Goal: Task Accomplishment & Management: Manage account settings

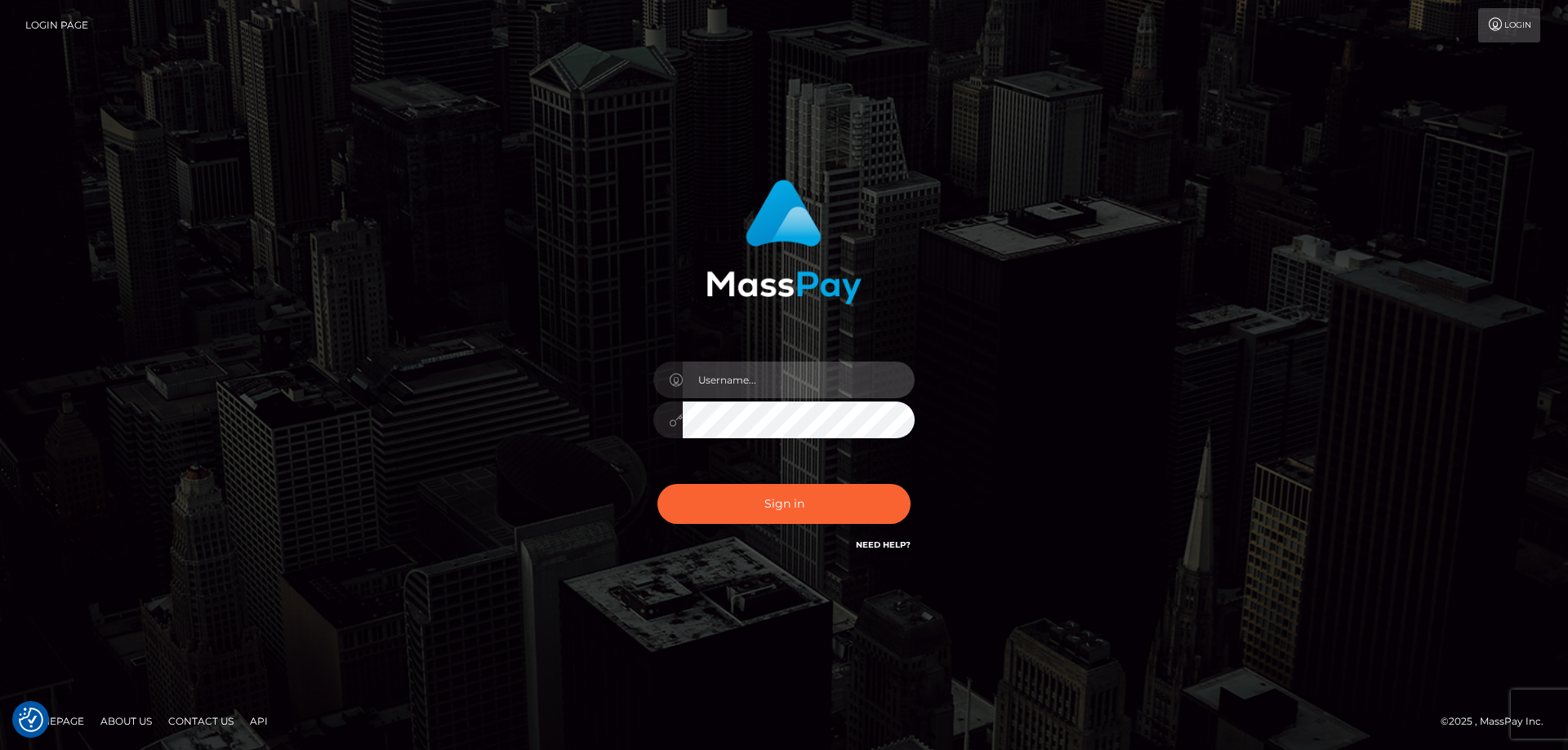
click at [767, 385] on input "text" at bounding box center [799, 380] width 232 height 37
type input "emi.throne"
checkbox input "true"
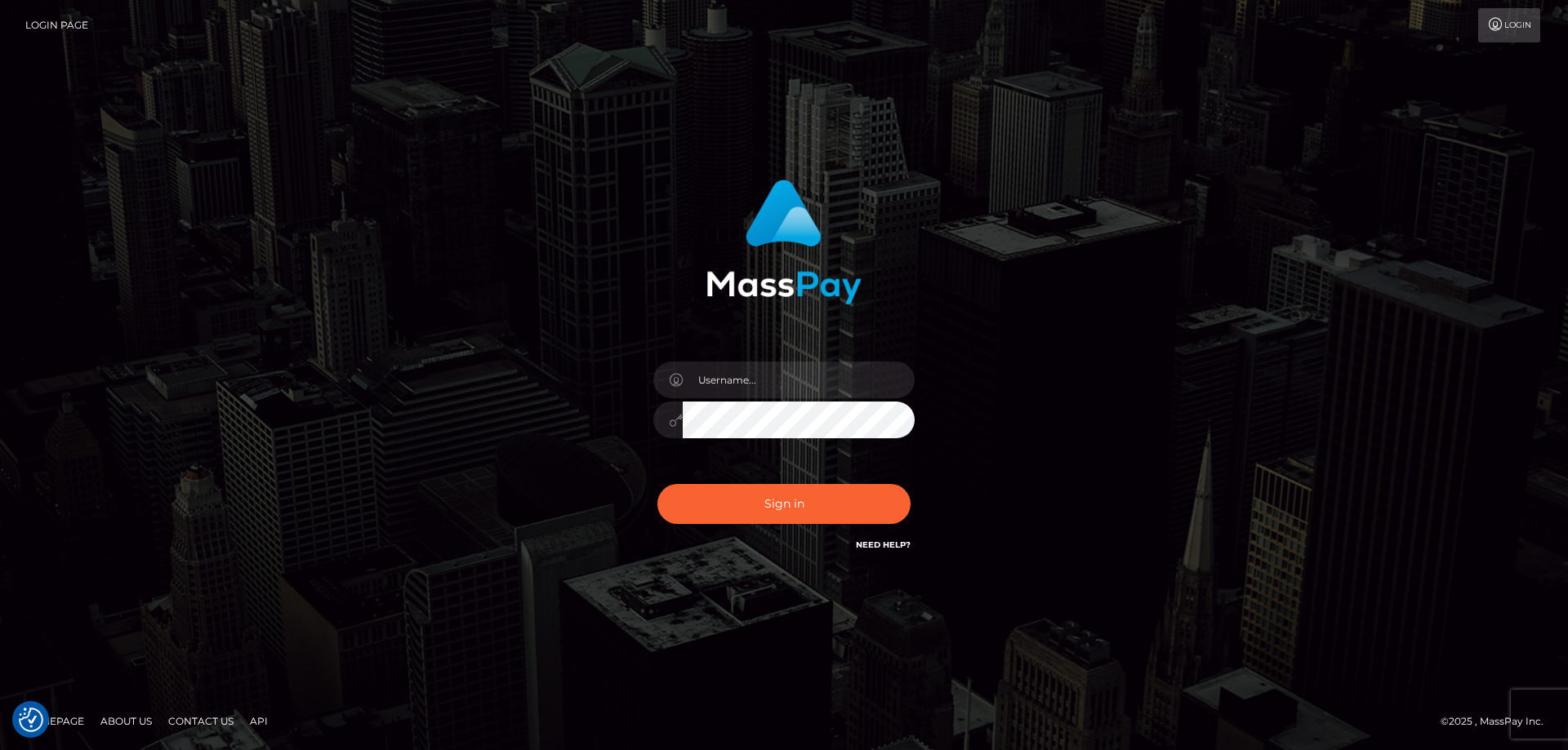
checkbox input "true"
click at [726, 383] on input "text" at bounding box center [799, 380] width 232 height 37
type input "emi.throne"
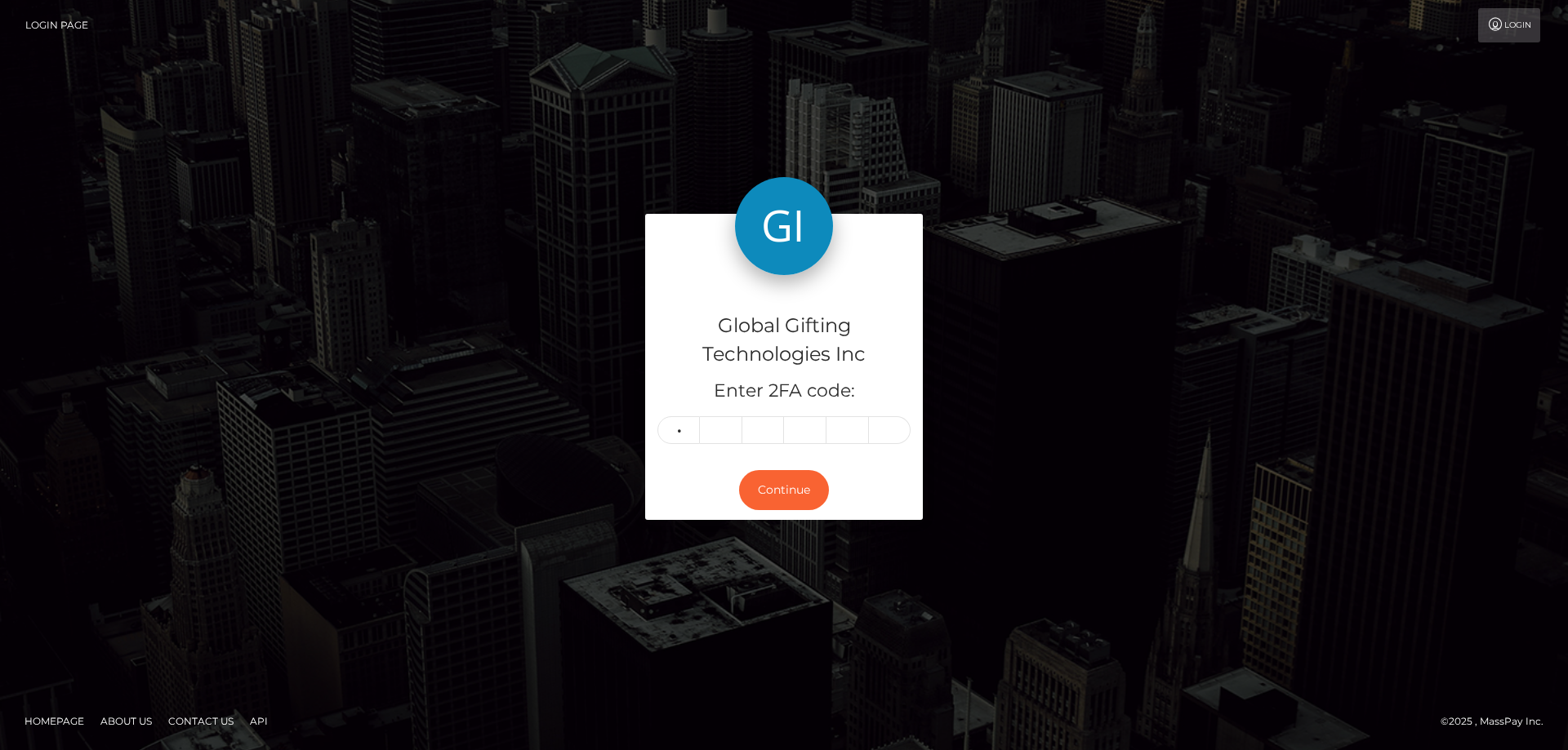
type input "3"
type input "1"
type input "5"
type input "6"
type input "3"
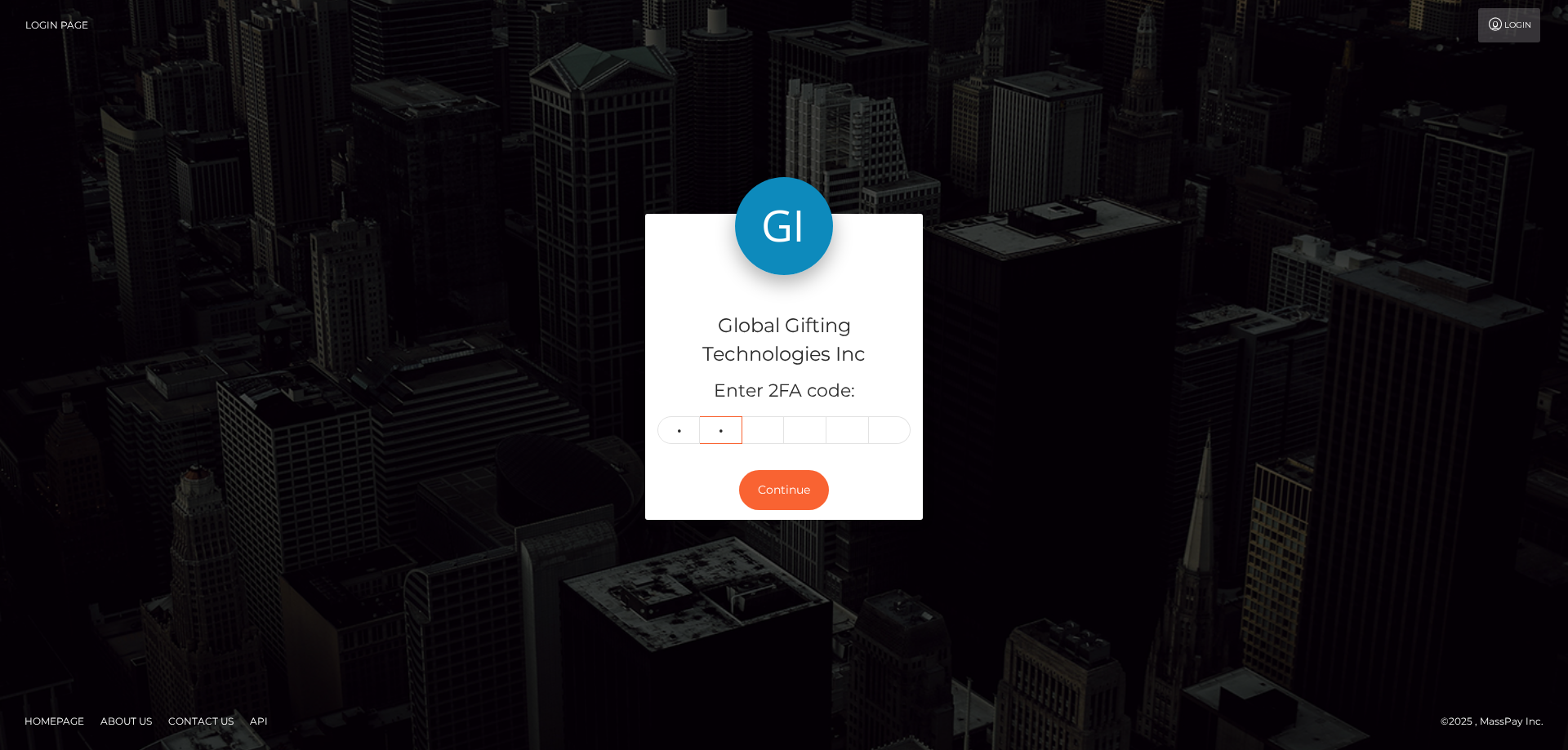
type input "1"
type input "5"
type input "7"
type input "1"
type input "0"
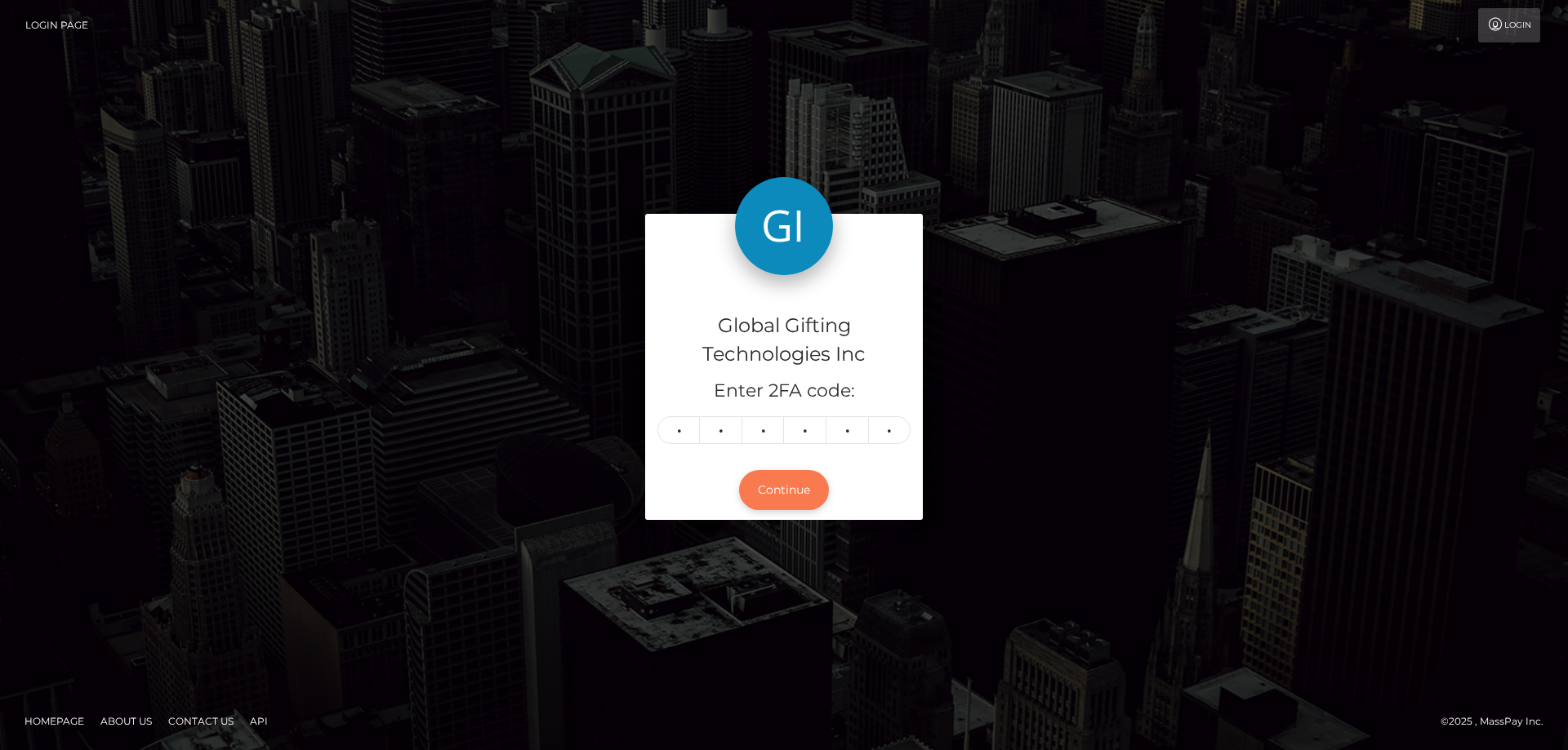
click at [770, 486] on button "Continue" at bounding box center [784, 490] width 90 height 40
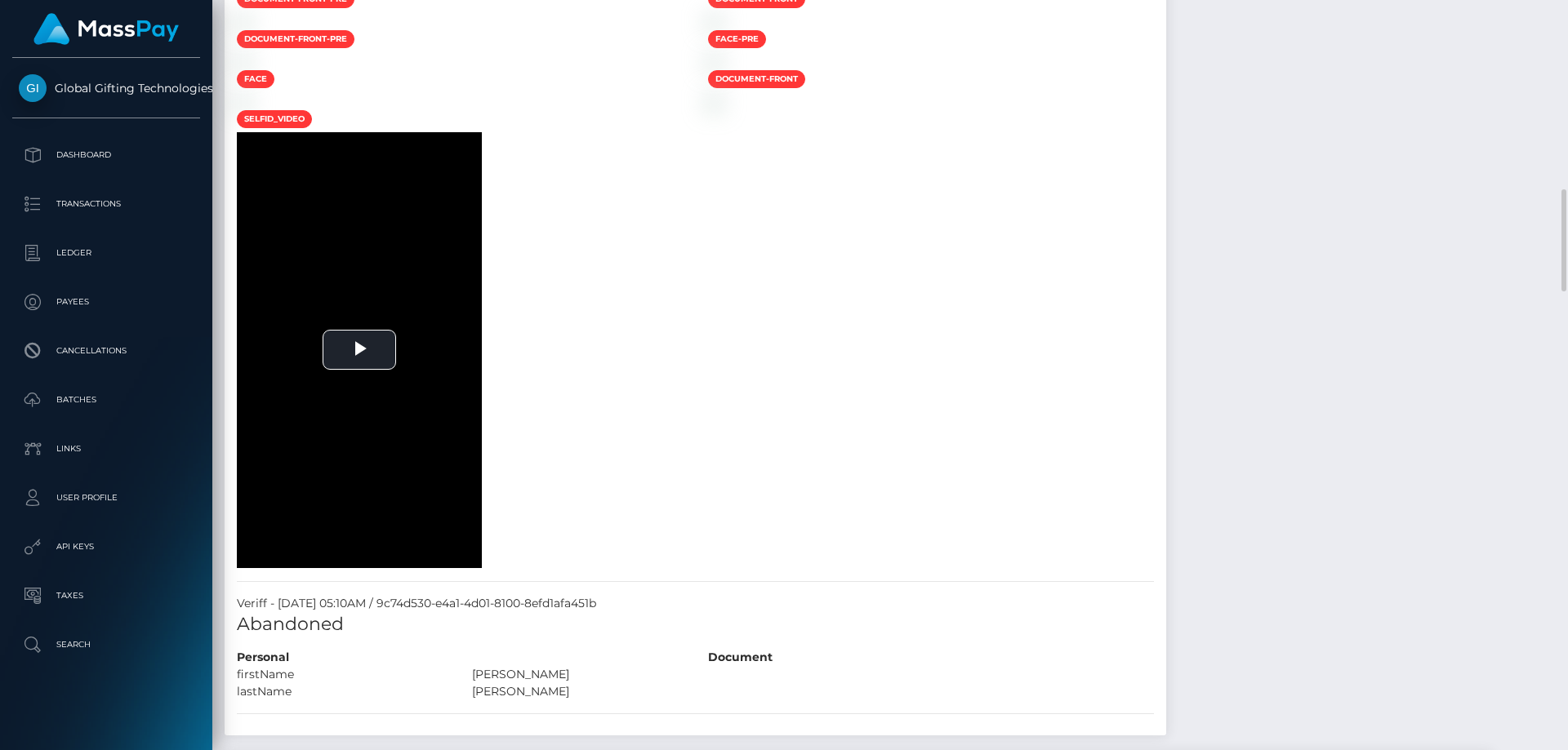
scroll to position [1224, 0]
